Goal: Find specific page/section: Find specific page/section

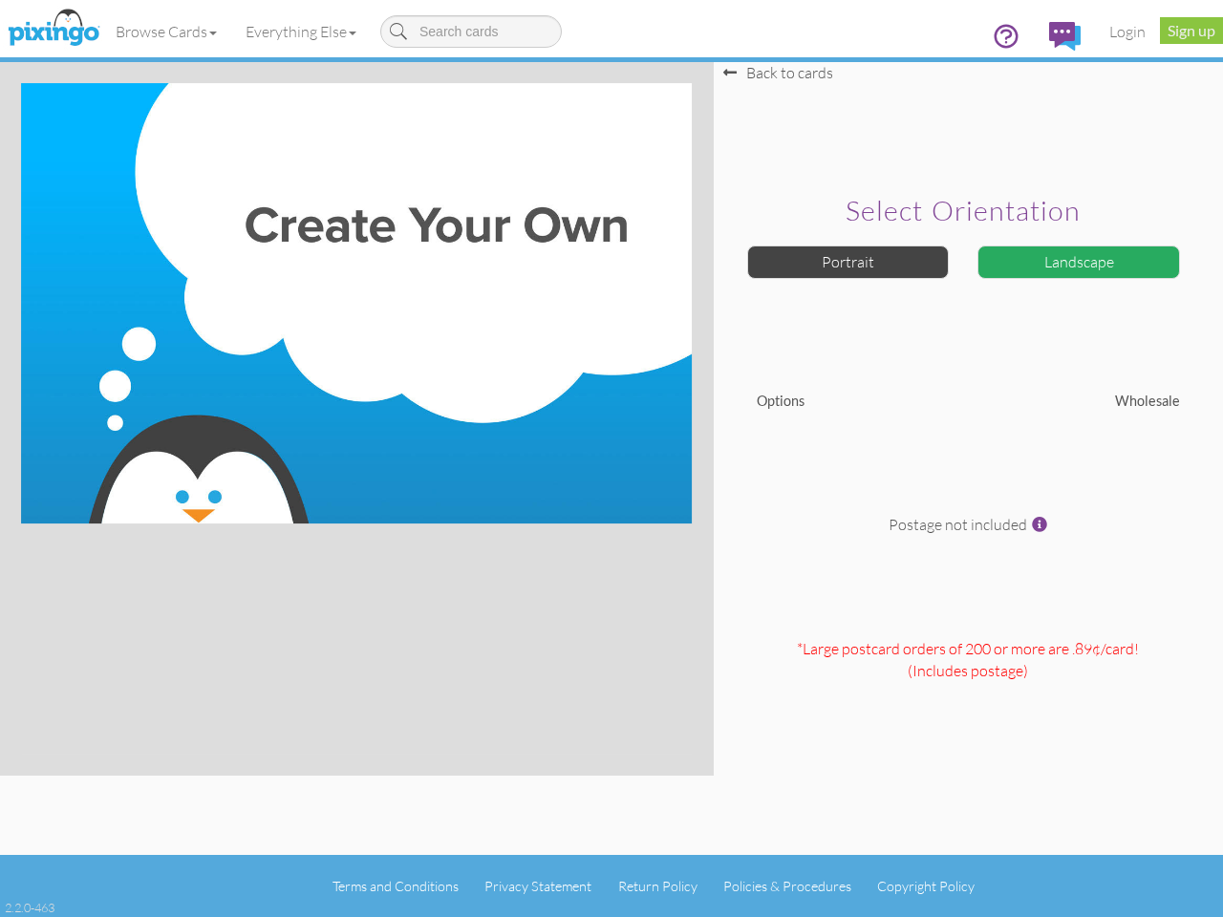
click at [612, 459] on img at bounding box center [356, 303] width 671 height 440
click at [167, 32] on link "Browse Cards" at bounding box center [166, 32] width 130 height 48
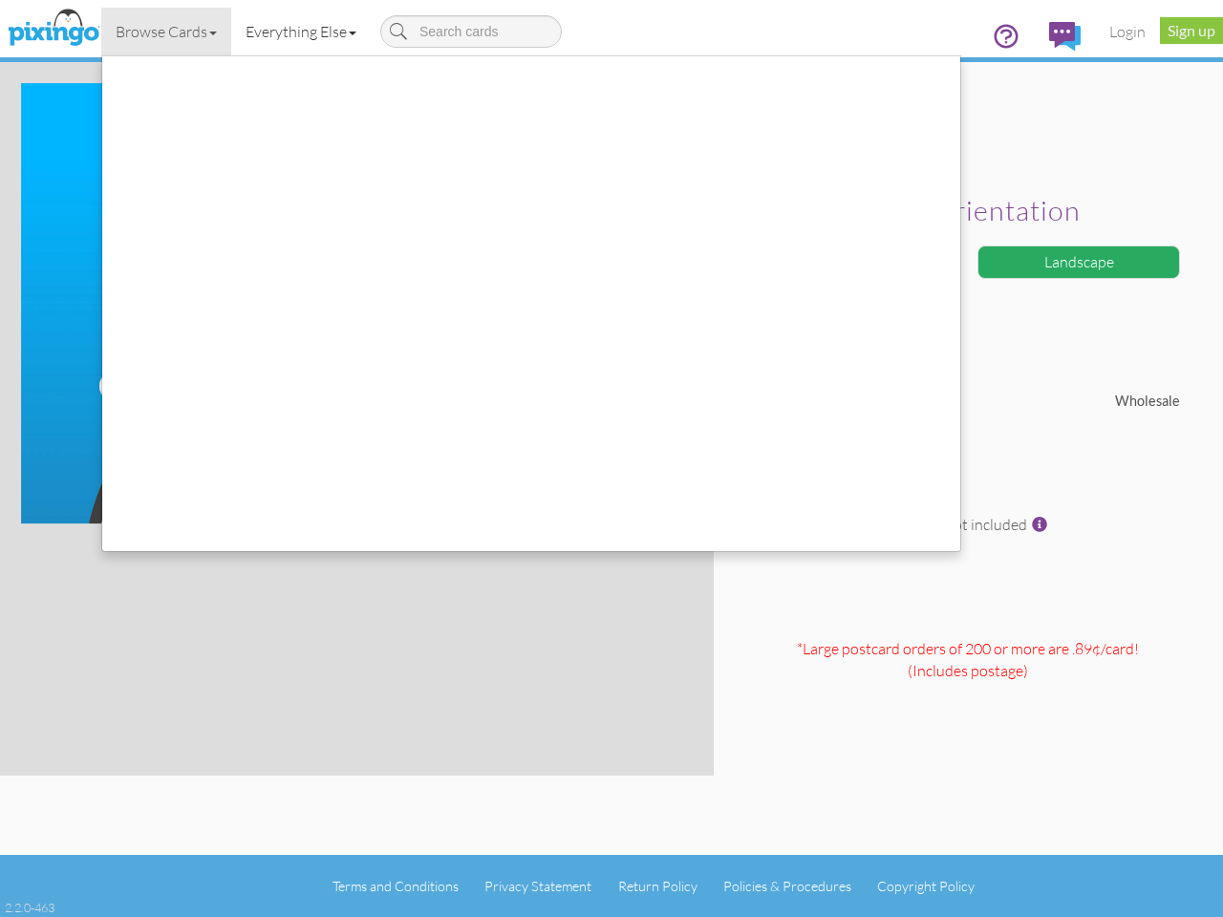
click at [305, 32] on link "Everything Else" at bounding box center [301, 32] width 140 height 48
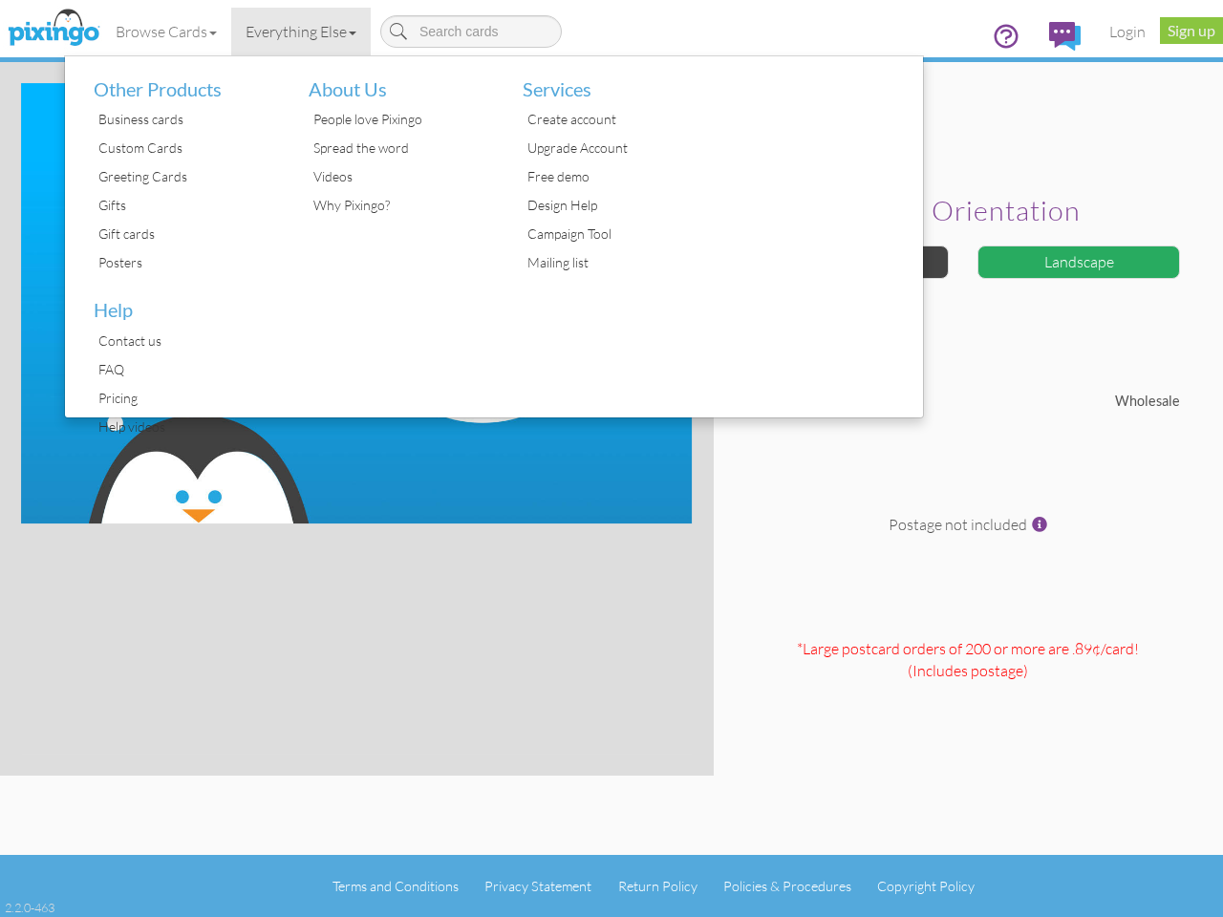
click at [848, 262] on div at bounding box center [816, 236] width 215 height 361
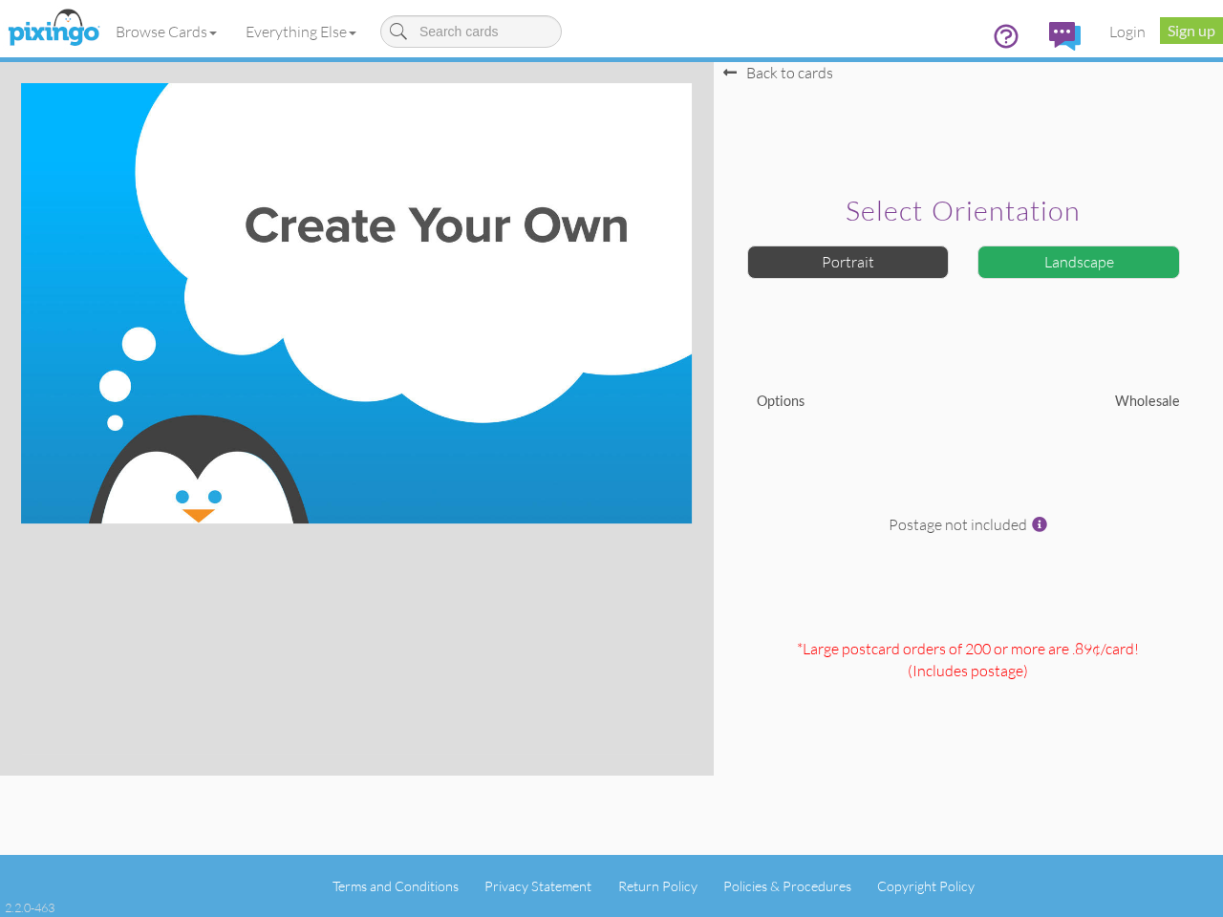
click at [1079, 262] on div "Landscape" at bounding box center [1078, 262] width 203 height 33
click at [1040, 525] on span at bounding box center [1039, 524] width 15 height 15
